Goal: Go to known website: Access a specific website the user already knows

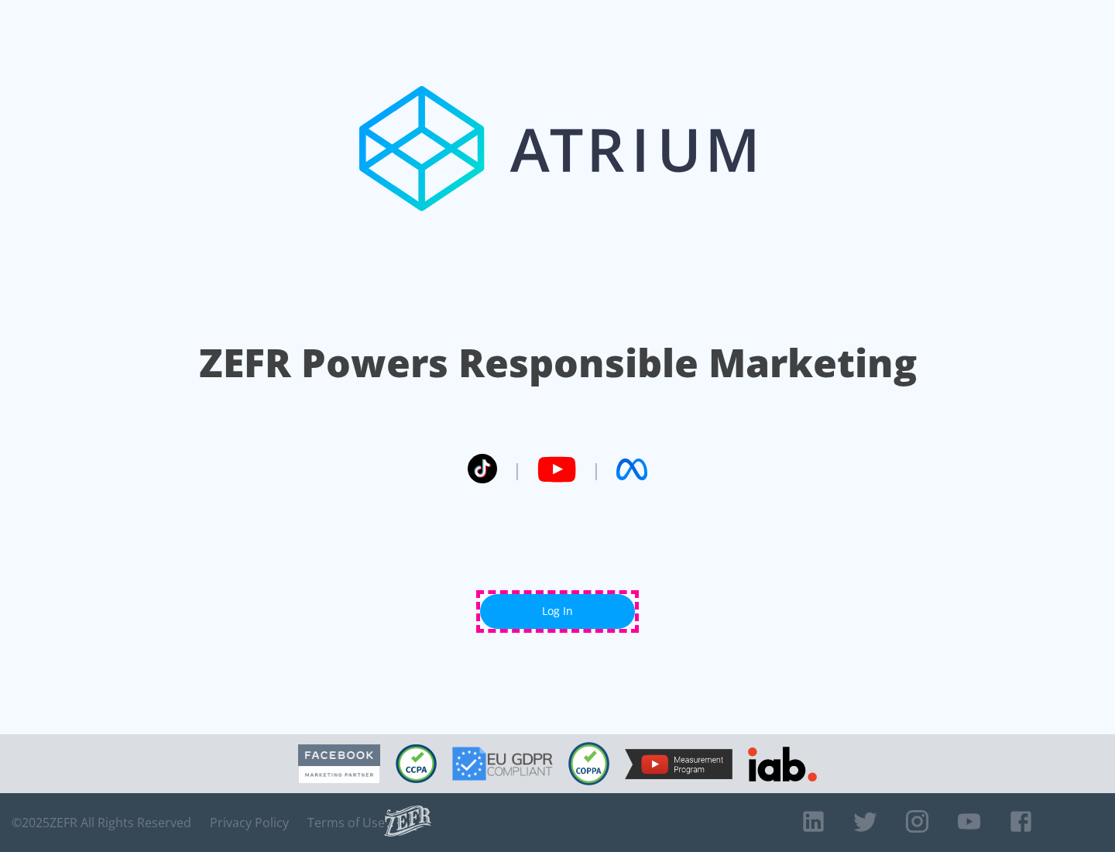
click at [558, 611] on link "Log In" at bounding box center [557, 611] width 155 height 35
